Goal: Consume media (video, audio): Consume media (video, audio)

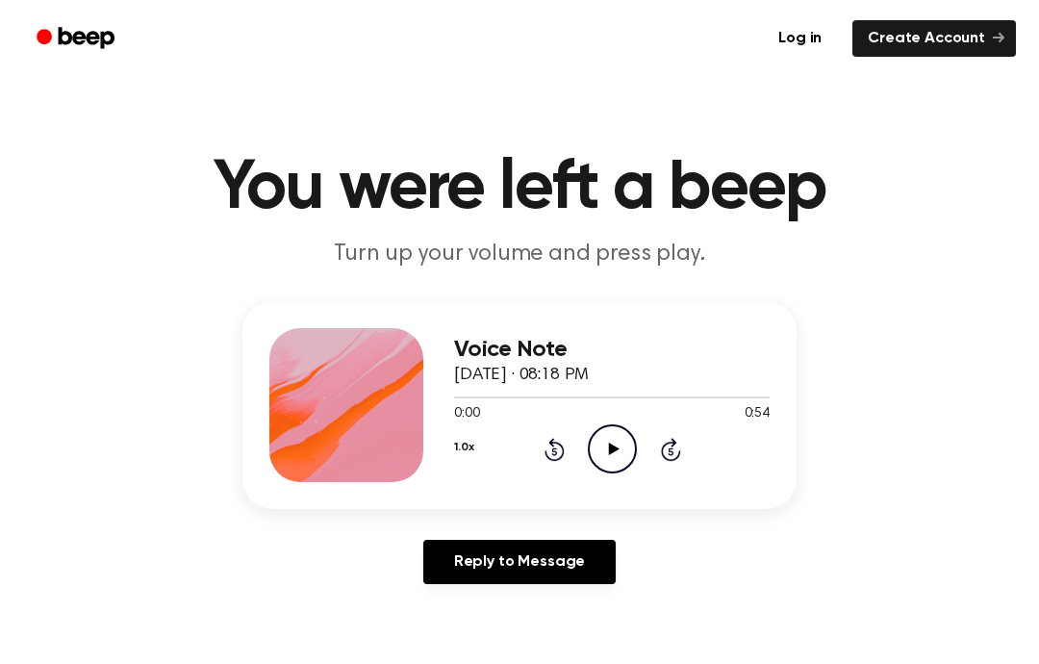
click at [626, 437] on icon "Play Audio" at bounding box center [612, 448] width 49 height 49
click at [469, 449] on button "1.0x" at bounding box center [463, 447] width 19 height 33
click at [462, 451] on button "1.0x" at bounding box center [463, 447] width 19 height 33
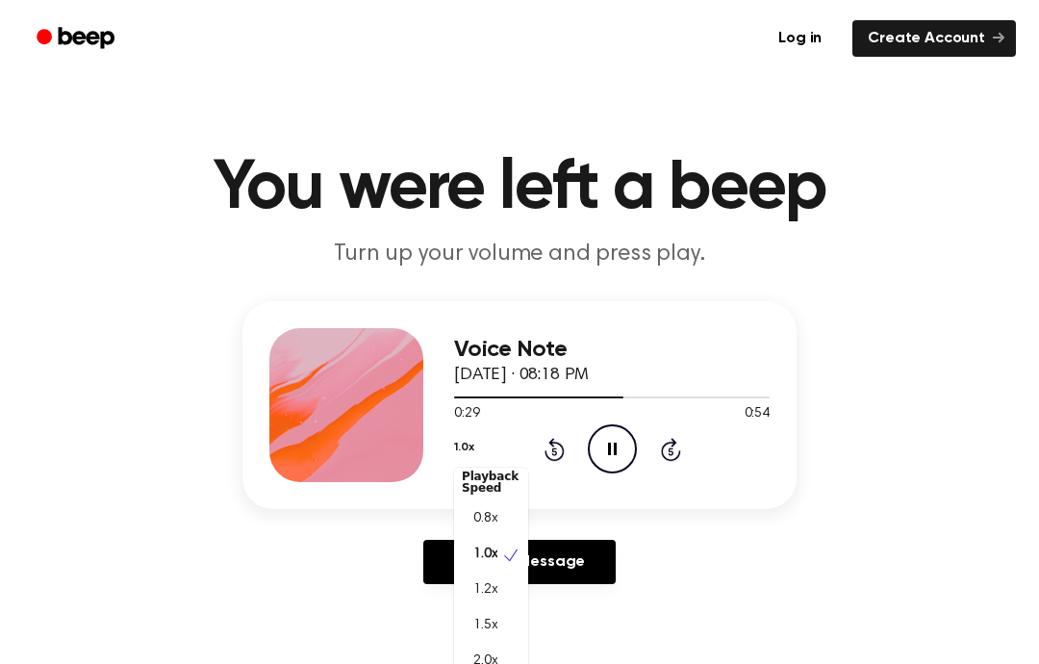
scroll to position [9, 0]
click at [476, 658] on span "2.0x" at bounding box center [486, 662] width 24 height 20
click at [456, 451] on button "2.0x" at bounding box center [465, 447] width 22 height 33
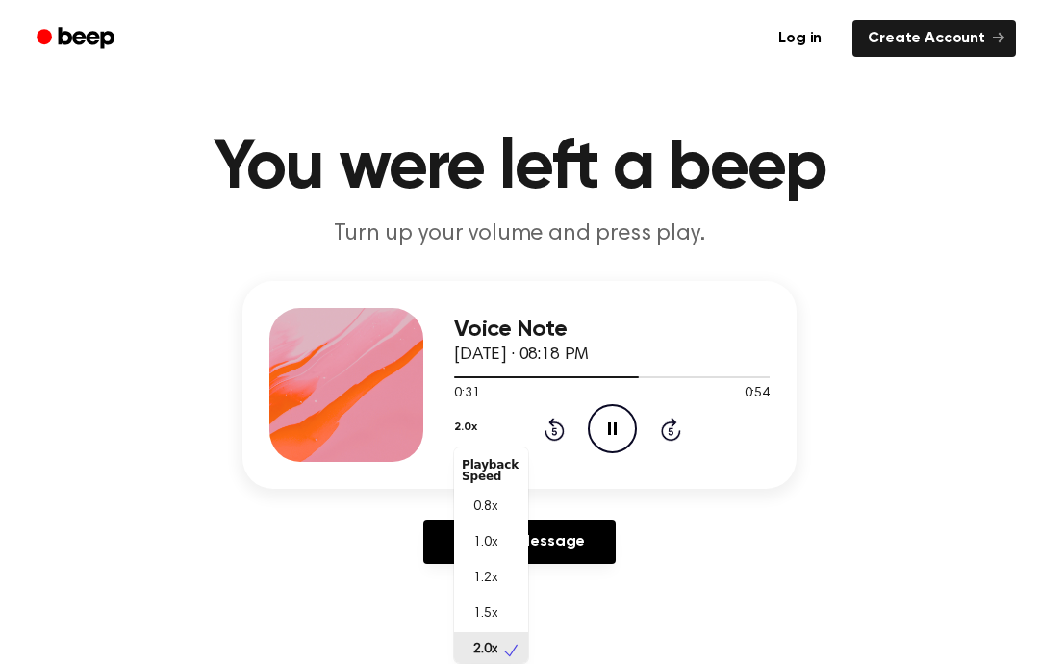
scroll to position [5, 0]
click at [482, 528] on span "1.0x" at bounding box center [486, 538] width 24 height 20
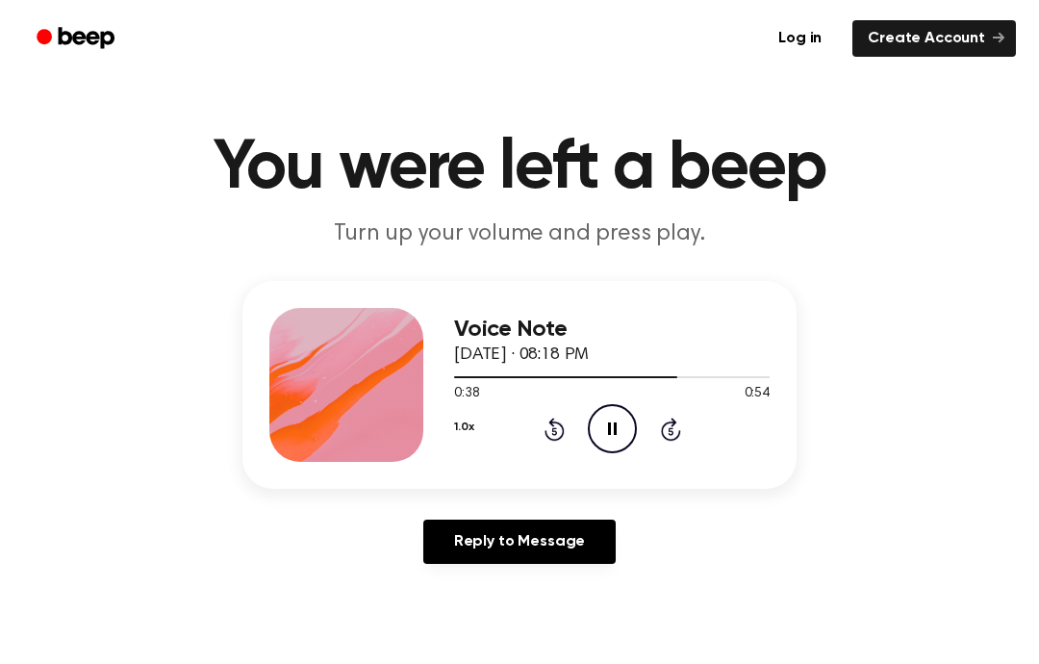
click at [558, 435] on icon "Rewind 5 seconds" at bounding box center [554, 429] width 21 height 25
click at [549, 429] on icon "Rewind 5 seconds" at bounding box center [554, 429] width 21 height 25
click at [577, 555] on link "Reply to Message" at bounding box center [519, 542] width 192 height 44
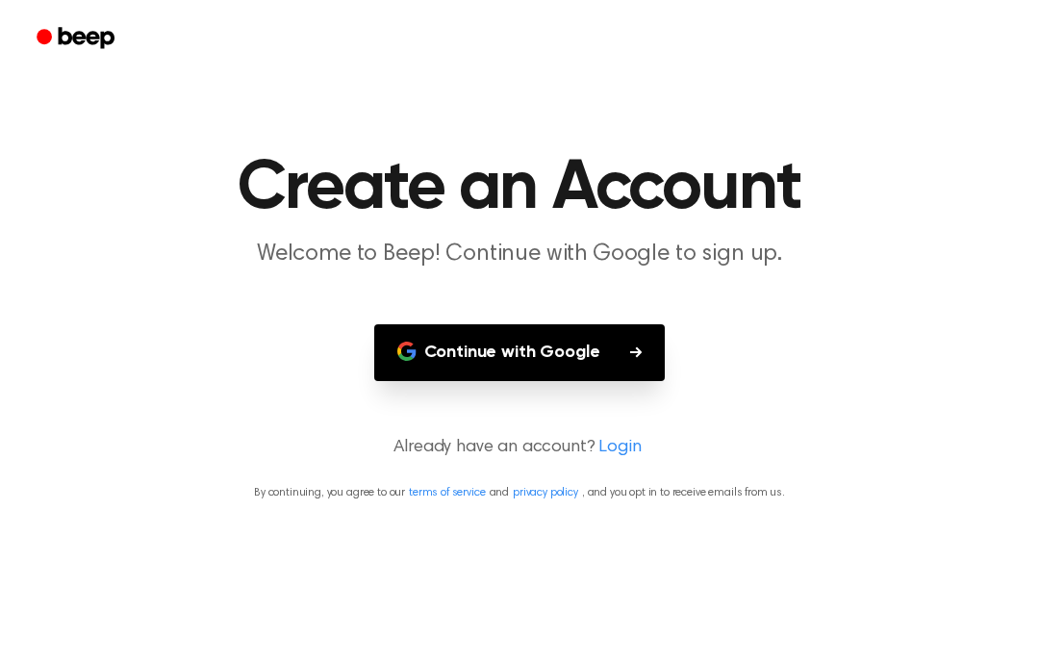
click at [596, 343] on button "Continue with Google" at bounding box center [520, 352] width 292 height 57
